Goal: Task Accomplishment & Management: Manage account settings

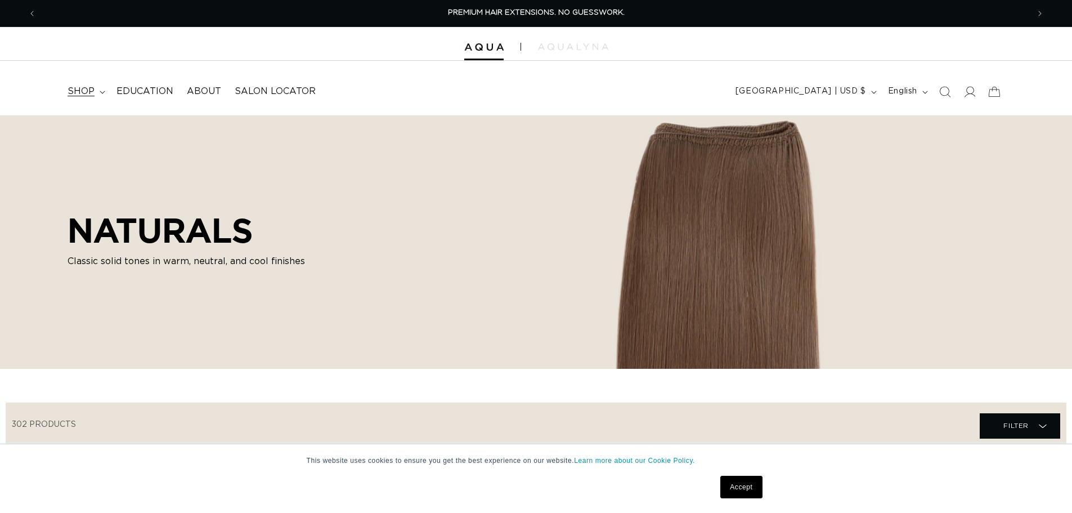
click at [92, 88] on span "shop" at bounding box center [81, 92] width 27 height 12
click at [944, 89] on icon "Search" at bounding box center [945, 92] width 12 height 12
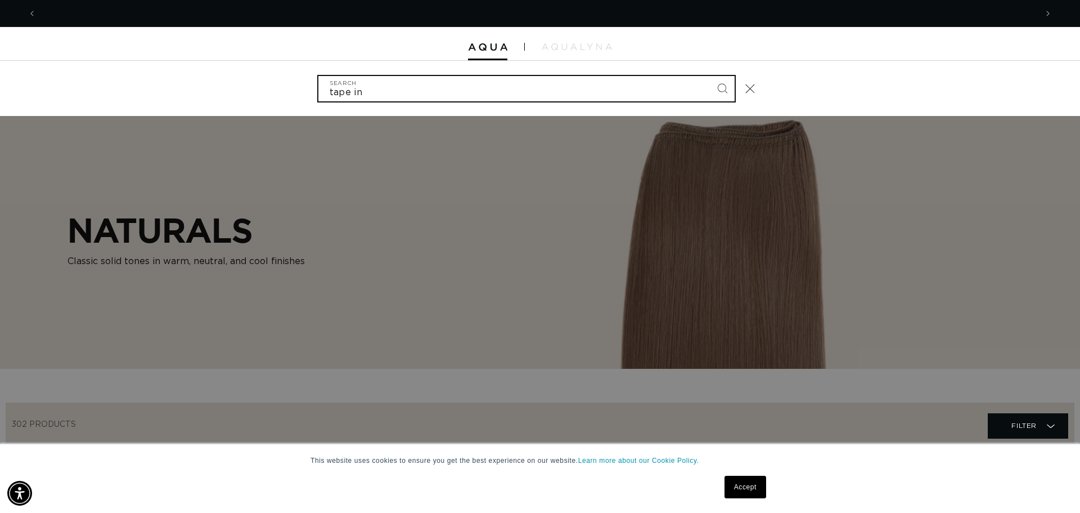
scroll to position [0, 1001]
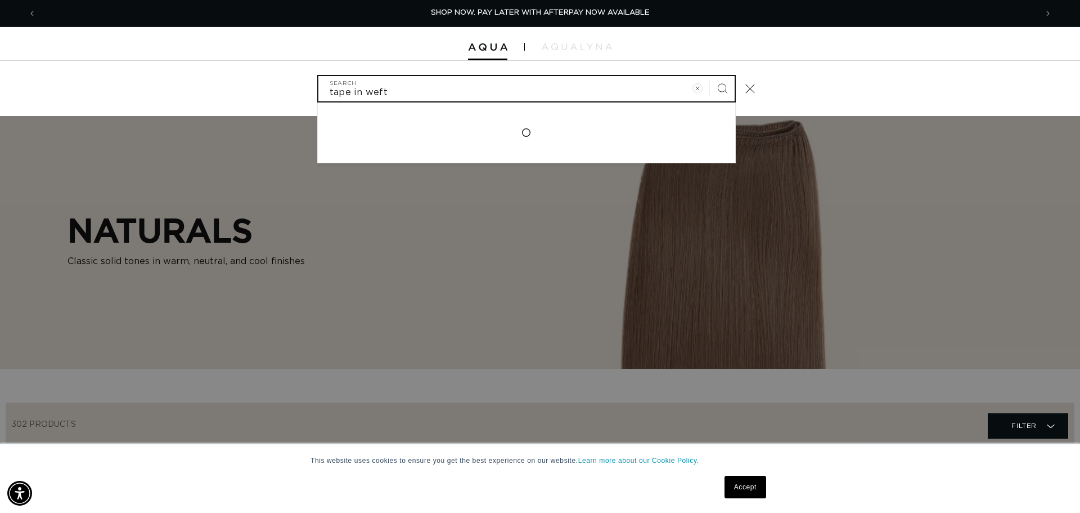
type input "tape in weft"
click at [710, 76] on button "Search" at bounding box center [722, 88] width 25 height 25
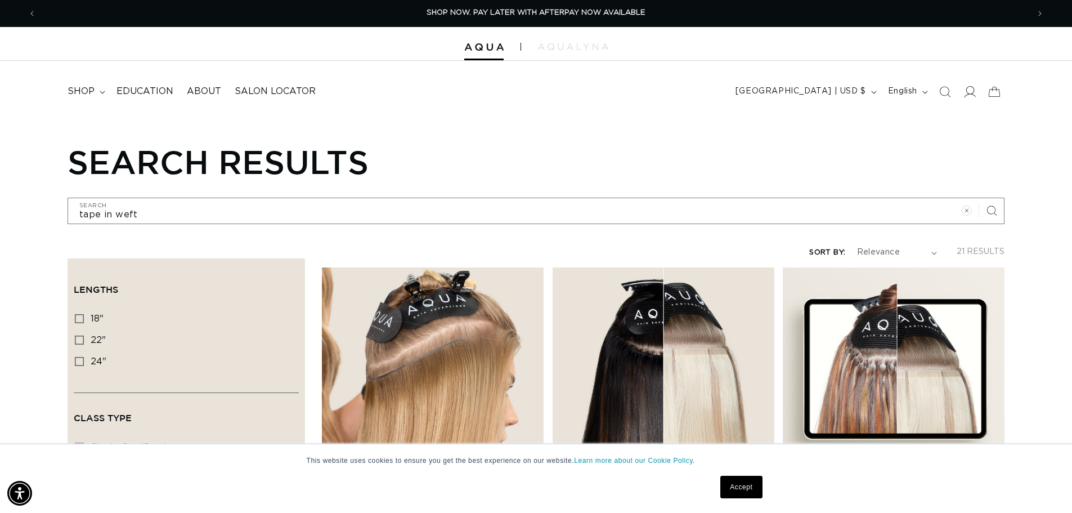
click at [976, 92] on span at bounding box center [969, 91] width 25 height 25
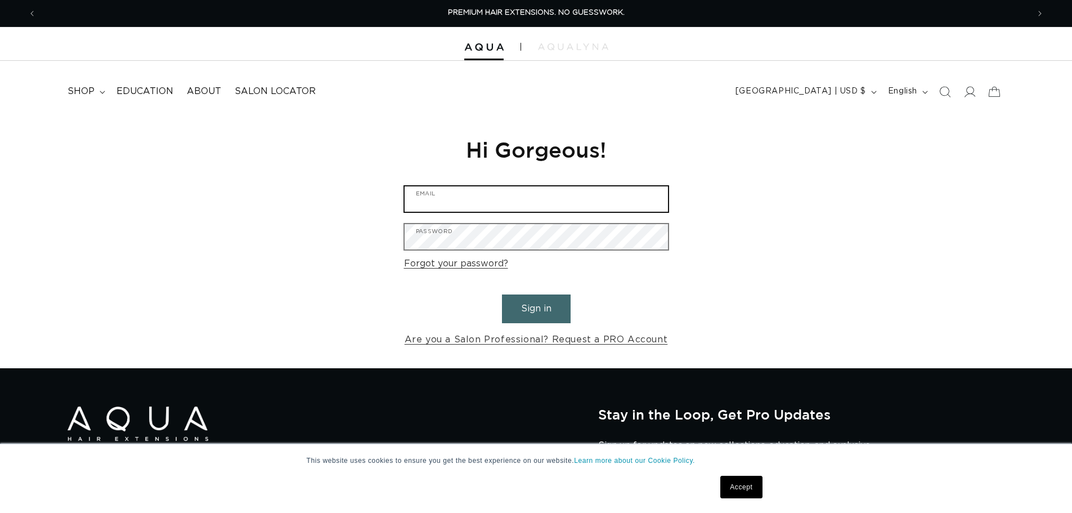
type input "Lauren@savvysalonanddayspa.com"
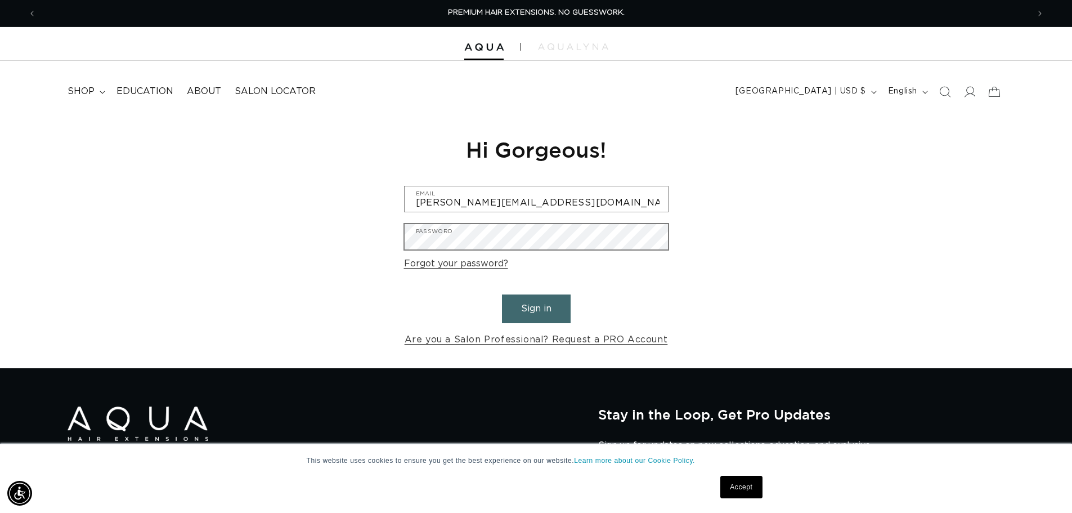
click at [478, 250] on div "Password" at bounding box center [536, 236] width 264 height 26
drag, startPoint x: 997, startPoint y: 1, endPoint x: 93, endPoint y: 32, distance: 904.3
click at [190, 93] on span "About" at bounding box center [204, 92] width 34 height 12
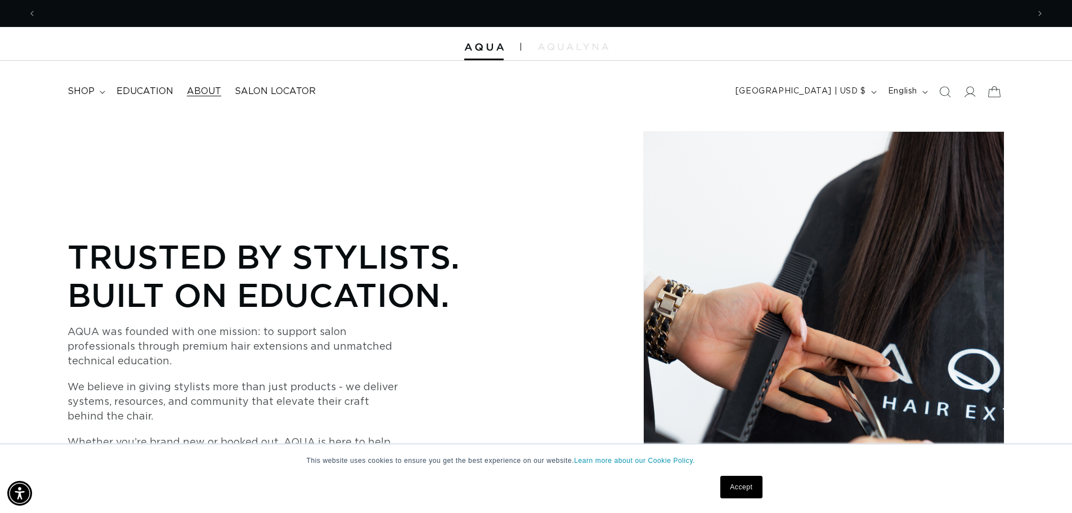
scroll to position [0, 1984]
click at [971, 97] on icon at bounding box center [969, 92] width 12 height 12
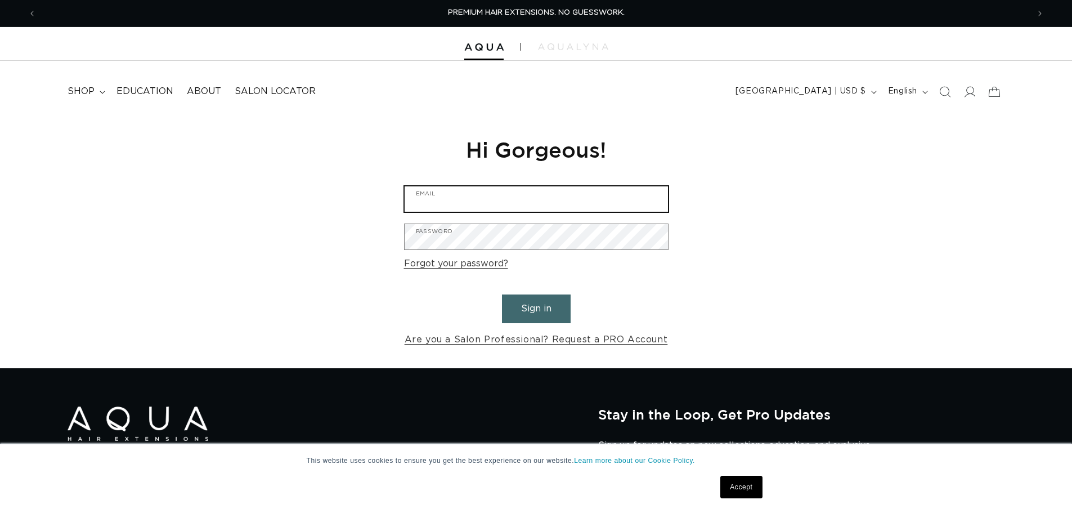
type input "[PERSON_NAME][EMAIL_ADDRESS][DOMAIN_NAME]"
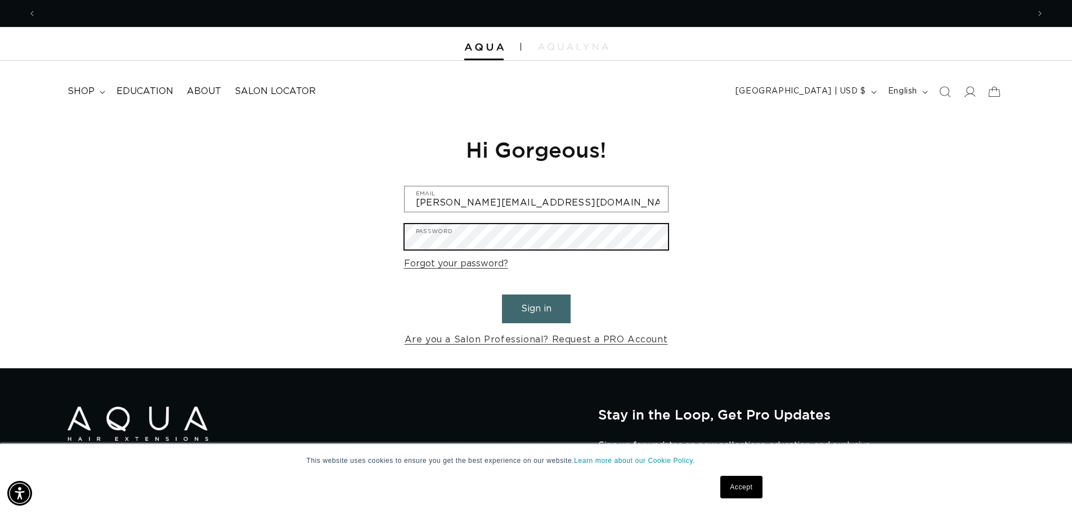
scroll to position [0, 1984]
